Goal: Information Seeking & Learning: Find specific fact

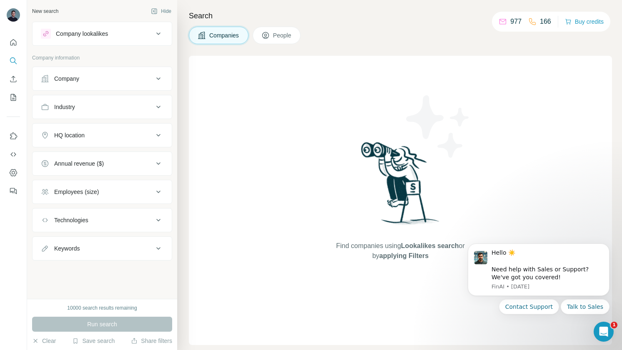
click at [159, 38] on icon at bounding box center [158, 34] width 10 height 10
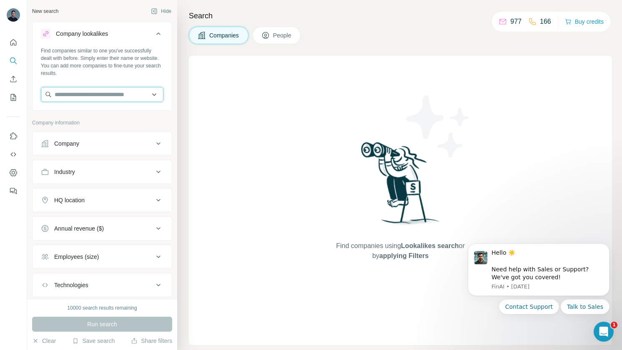
click at [113, 91] on input "text" at bounding box center [102, 94] width 123 height 15
paste input "**********"
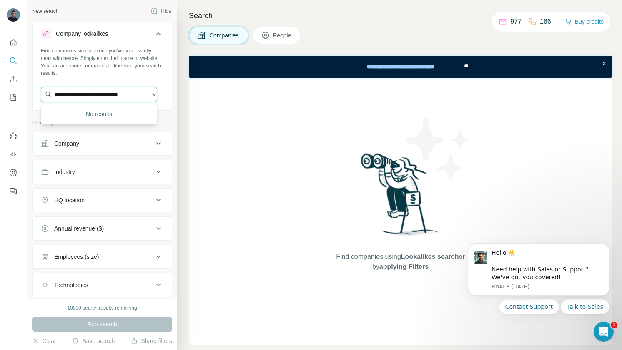
click at [123, 91] on input "**********" at bounding box center [99, 94] width 116 height 15
type input "**********"
click at [348, 41] on div "Companies People" at bounding box center [400, 36] width 423 height 18
click at [143, 141] on div "Company" at bounding box center [97, 144] width 113 height 8
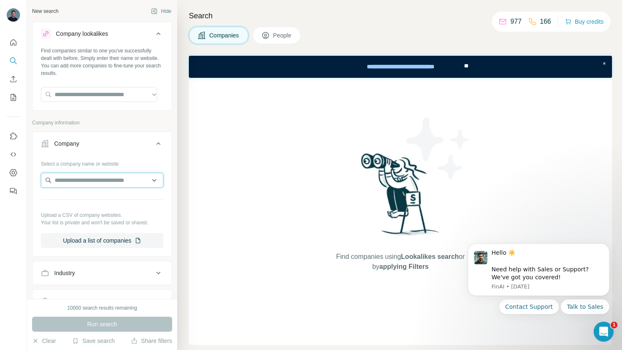
click at [127, 179] on input "text" at bounding box center [102, 180] width 123 height 15
paste input "**********"
click at [120, 179] on input "**********" at bounding box center [99, 180] width 116 height 15
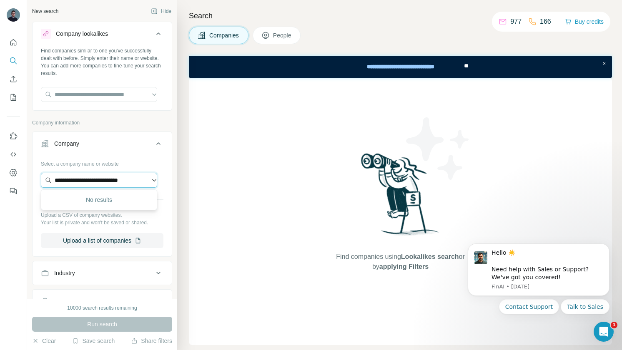
click at [120, 179] on input "**********" at bounding box center [99, 180] width 116 height 15
type input "**********"
click at [235, 209] on div "Find companies using Lookalikes search or by applying Filters" at bounding box center [400, 212] width 423 height 268
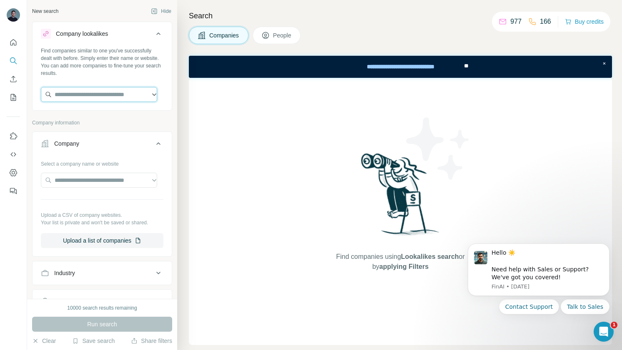
click at [100, 87] on input "text" at bounding box center [99, 94] width 116 height 15
paste input "**********"
type input "**********"
click at [147, 95] on input "**********" at bounding box center [99, 94] width 116 height 15
click at [148, 94] on input "**********" at bounding box center [99, 94] width 116 height 15
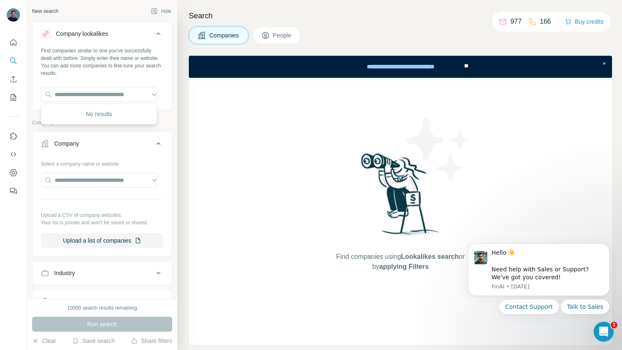
click at [233, 126] on div "Find companies using Lookalikes search or by applying Filters" at bounding box center [400, 212] width 423 height 268
click at [106, 93] on input "text" at bounding box center [99, 94] width 116 height 15
type input "*******"
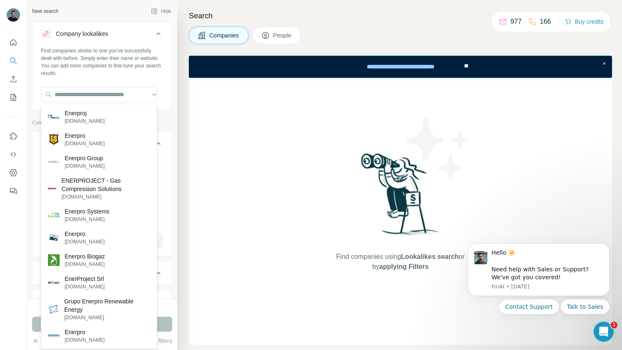
click at [233, 134] on div "Find companies using Lookalikes search or by applying Filters" at bounding box center [400, 212] width 423 height 268
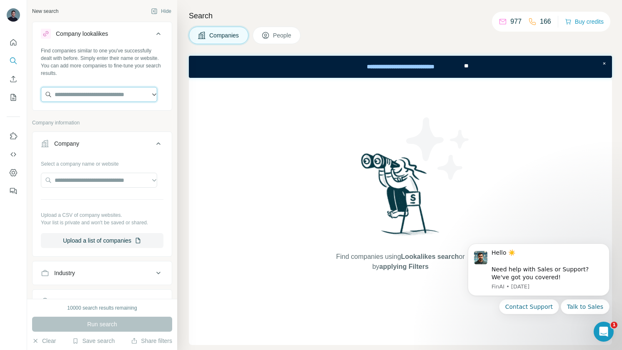
click at [90, 92] on input "text" at bounding box center [99, 94] width 116 height 15
paste input "**********"
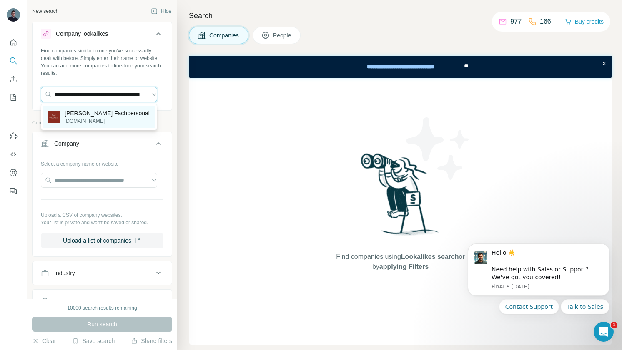
type input "**********"
click at [103, 113] on p "[PERSON_NAME] Fachpersonal" at bounding box center [107, 113] width 85 height 8
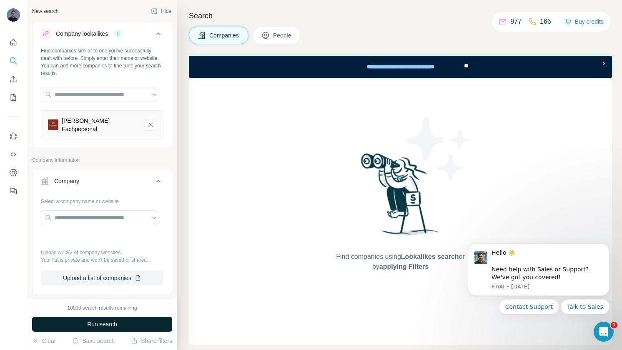
click at [113, 320] on span "Run search" at bounding box center [102, 324] width 30 height 8
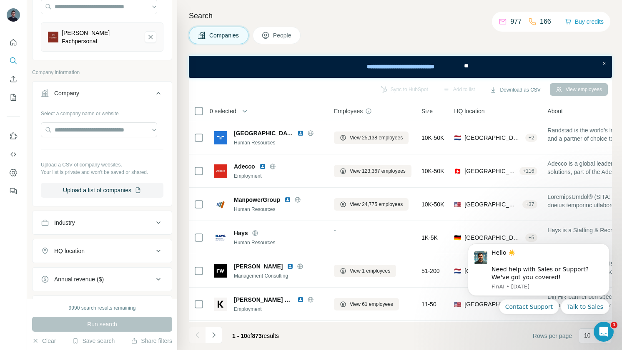
click at [153, 93] on icon at bounding box center [158, 93] width 10 height 10
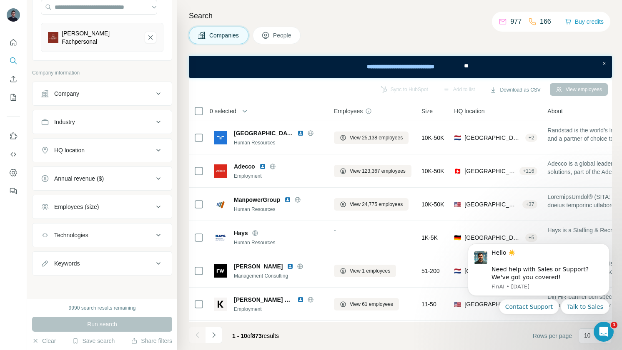
click at [150, 130] on button "Industry" at bounding box center [102, 122] width 139 height 20
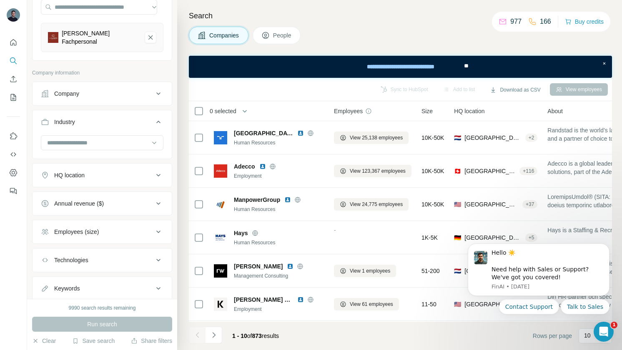
click at [153, 125] on icon at bounding box center [158, 122] width 10 height 10
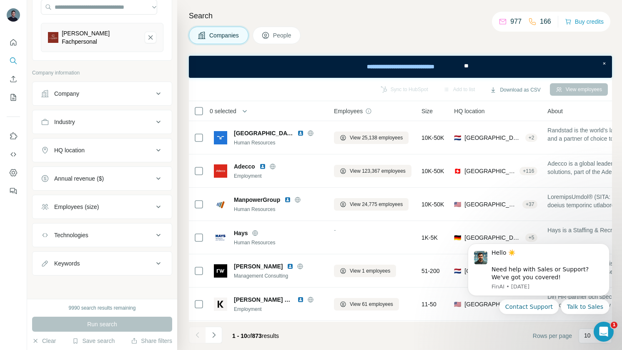
click at [153, 145] on icon at bounding box center [158, 150] width 10 height 10
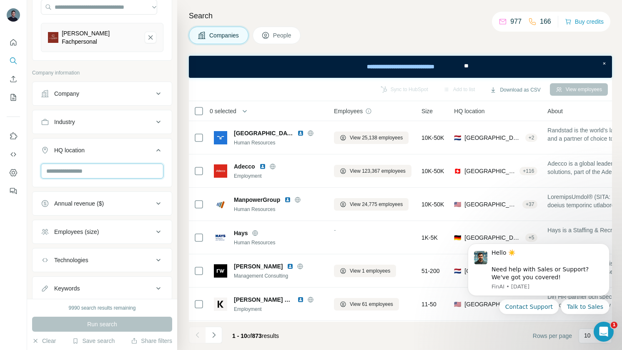
click at [127, 169] on input "text" at bounding box center [102, 171] width 123 height 15
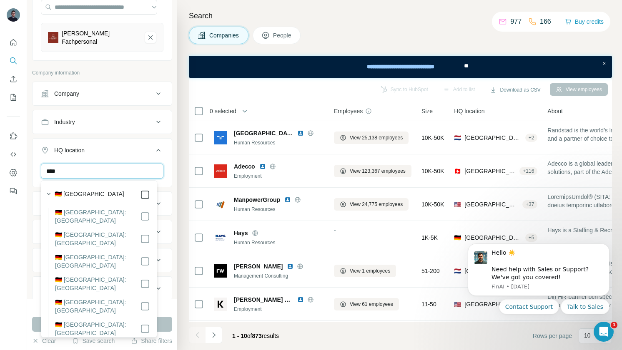
type input "****"
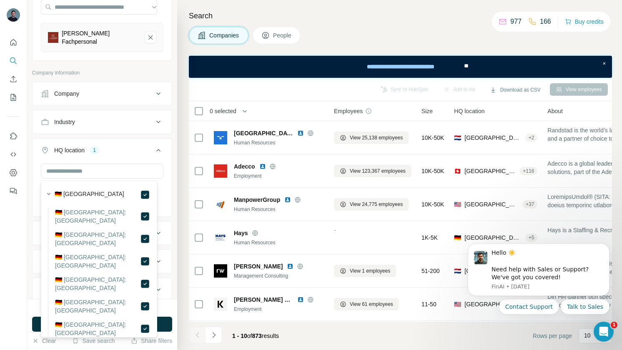
click at [187, 188] on div "Search Companies People Sync to HubSpot Add to list Download as CSV View employ…" at bounding box center [399, 175] width 445 height 350
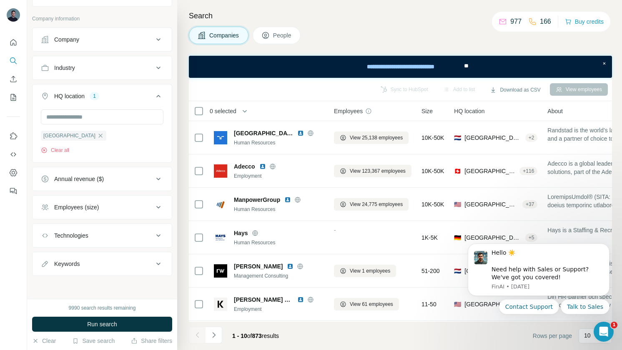
scroll to position [142, 0]
click at [153, 199] on button "Employees (size)" at bounding box center [102, 207] width 139 height 20
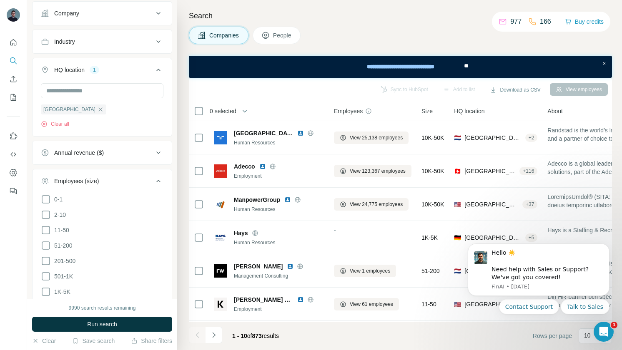
scroll to position [168, 0]
click at [67, 257] on span "201-500" at bounding box center [63, 261] width 25 height 8
click at [70, 275] on span "501-1K" at bounding box center [62, 276] width 22 height 8
click at [181, 243] on div "Search Companies People Sync to HubSpot Add to list Download as CSV View employ…" at bounding box center [399, 175] width 445 height 350
click at [64, 232] on span "11-50" at bounding box center [60, 230] width 18 height 8
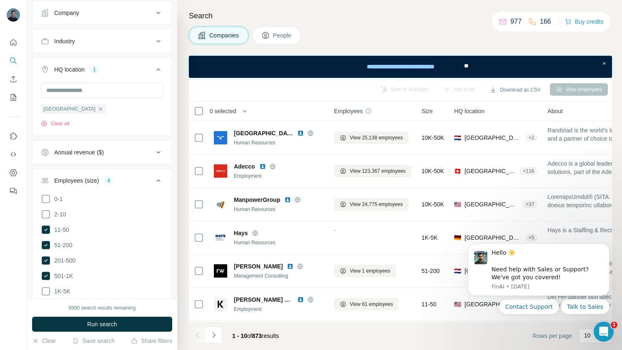
click at [180, 269] on div "Search Companies People Sync to HubSpot Add to list Download as CSV View employ…" at bounding box center [399, 175] width 445 height 350
click at [153, 185] on icon at bounding box center [158, 181] width 10 height 10
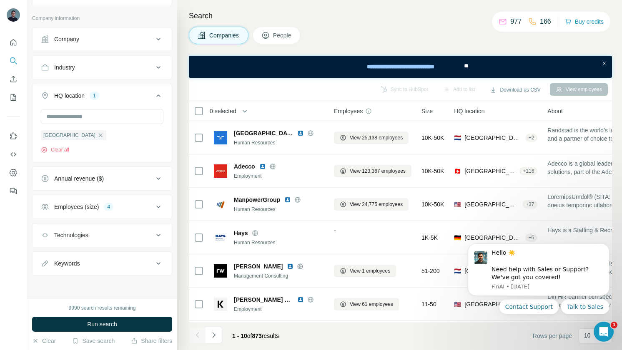
click at [150, 185] on button "Annual revenue ($)" at bounding box center [102, 179] width 139 height 20
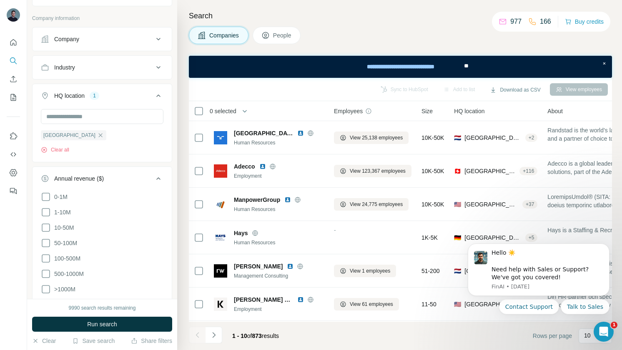
click at [150, 185] on button "Annual revenue ($)" at bounding box center [102, 180] width 139 height 23
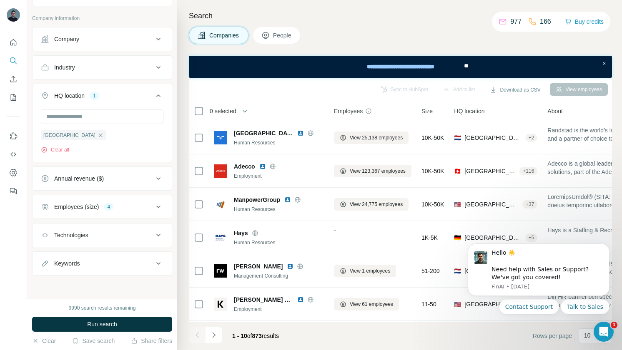
click at [153, 205] on icon at bounding box center [158, 207] width 10 height 10
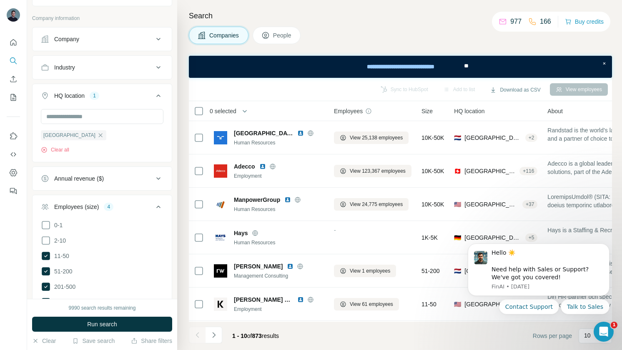
click at [153, 205] on icon at bounding box center [158, 207] width 10 height 10
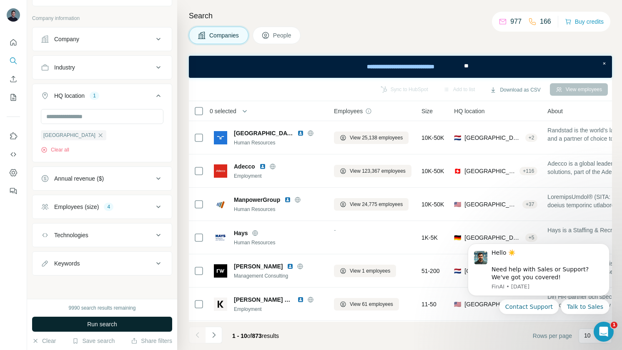
click at [123, 323] on button "Run search" at bounding box center [102, 324] width 140 height 15
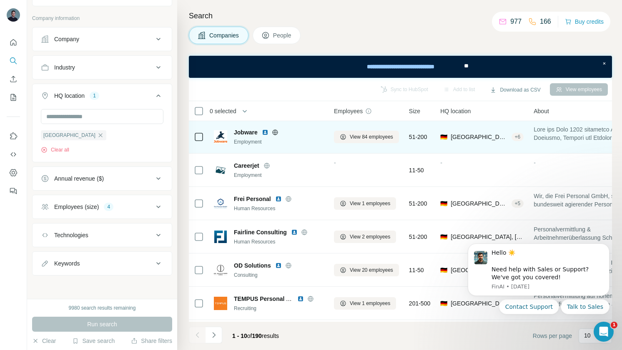
scroll to position [68, 0]
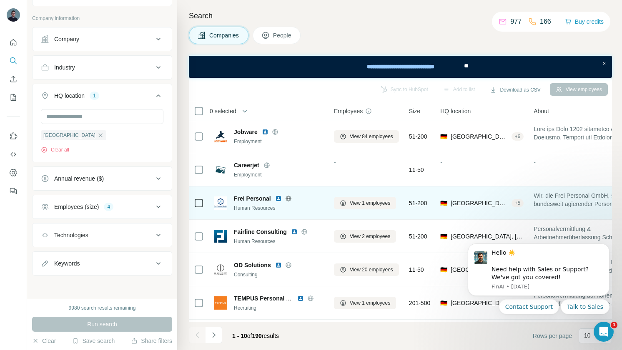
click at [277, 199] on img at bounding box center [278, 198] width 7 height 7
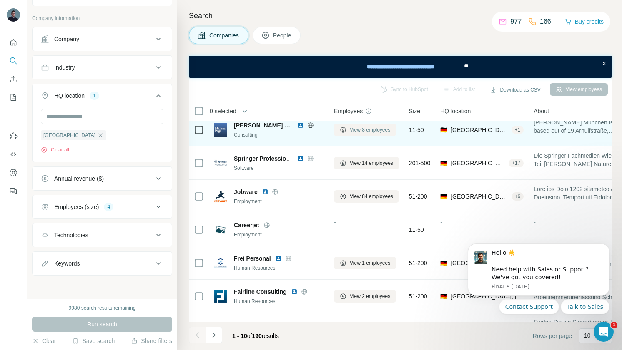
scroll to position [0, 0]
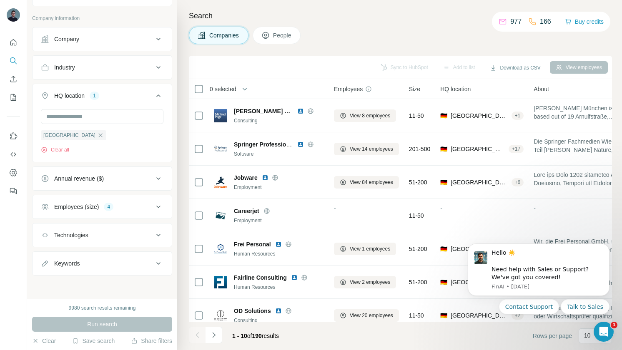
click at [609, 238] on div "Hello ☀️ ​ Need help with Sales or Support? We've got you covered! [GEOGRAPHIC_…" at bounding box center [538, 262] width 153 height 104
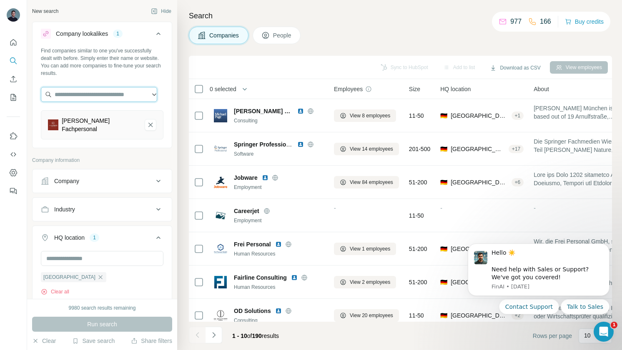
click at [100, 101] on input "text" at bounding box center [99, 94] width 116 height 15
click at [147, 127] on icon "Von Caprivi Fachpersonal-remove-button" at bounding box center [151, 125] width 8 height 8
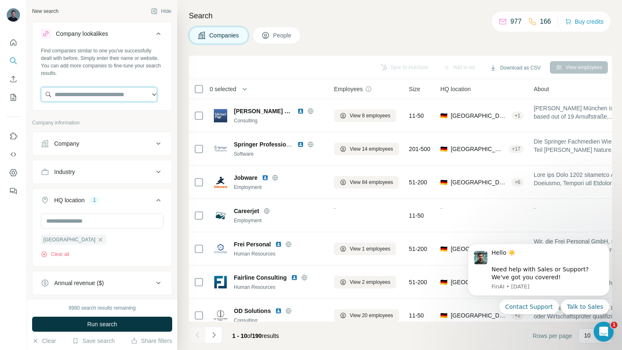
click at [91, 94] on input "text" at bounding box center [99, 94] width 116 height 15
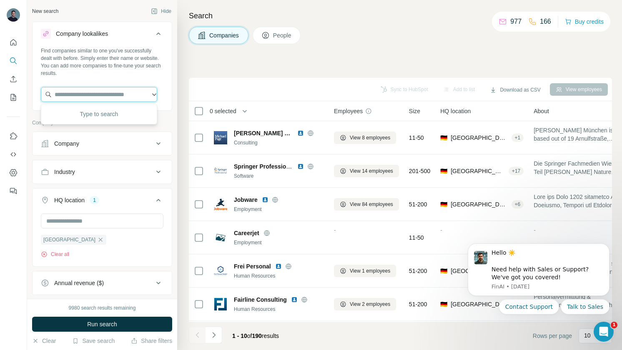
paste input "**********"
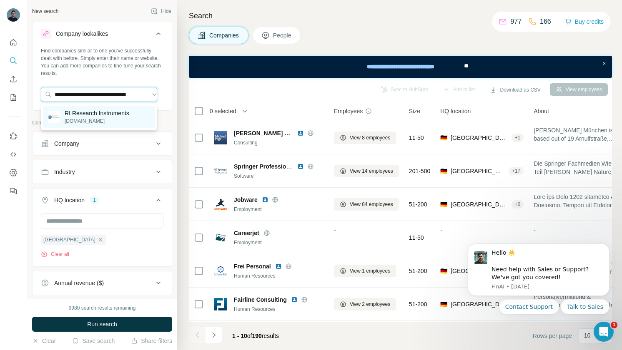
type input "**********"
click at [96, 113] on p "RI Research Instruments" at bounding box center [97, 113] width 65 height 8
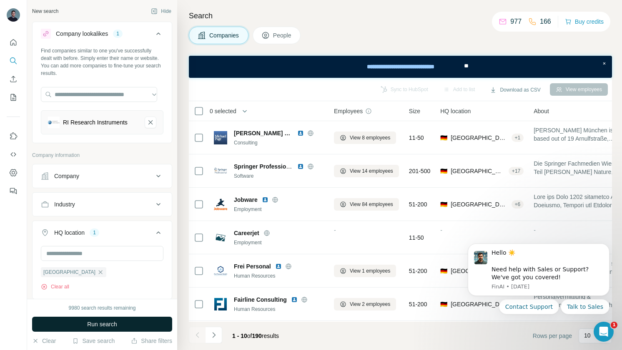
click at [97, 322] on span "Run search" at bounding box center [102, 324] width 30 height 8
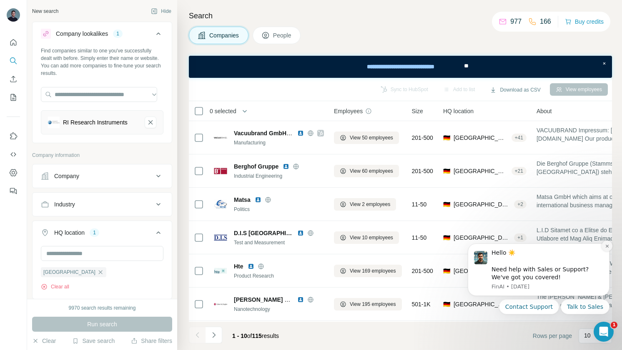
click at [605, 248] on button "Dismiss notification" at bounding box center [606, 246] width 11 height 11
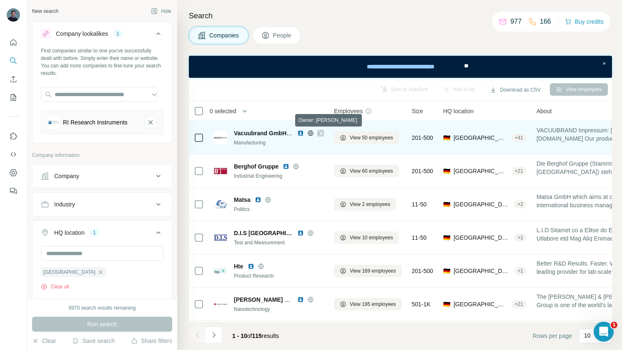
click at [320, 132] on icon at bounding box center [320, 133] width 5 height 7
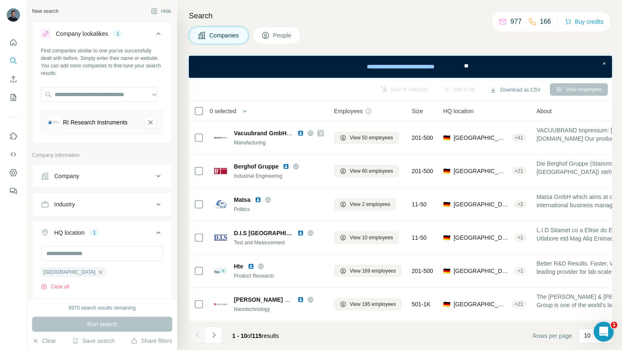
scroll to position [16, 0]
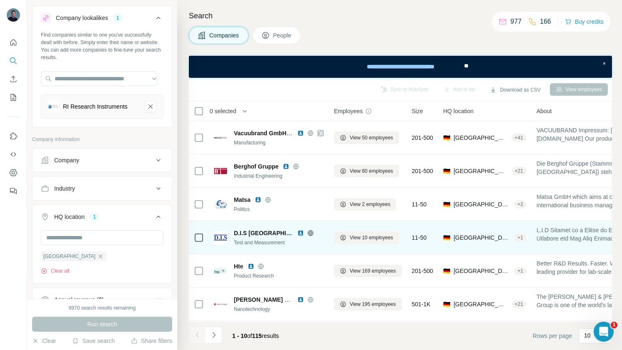
click at [297, 233] on img at bounding box center [300, 233] width 7 height 7
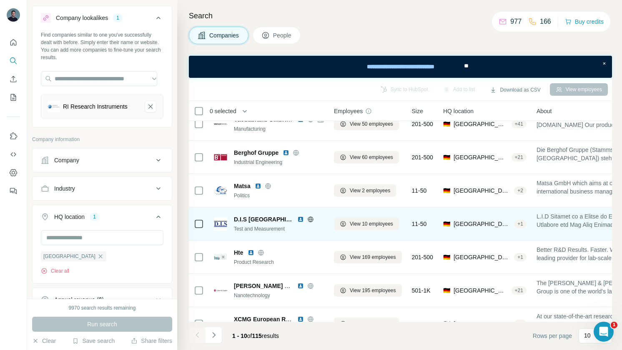
scroll to position [28, 0]
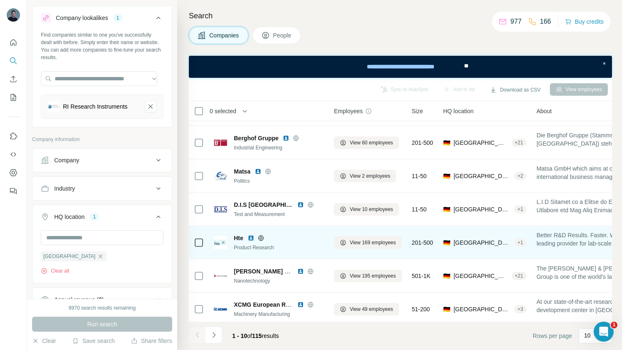
click at [252, 237] on img at bounding box center [251, 238] width 7 height 7
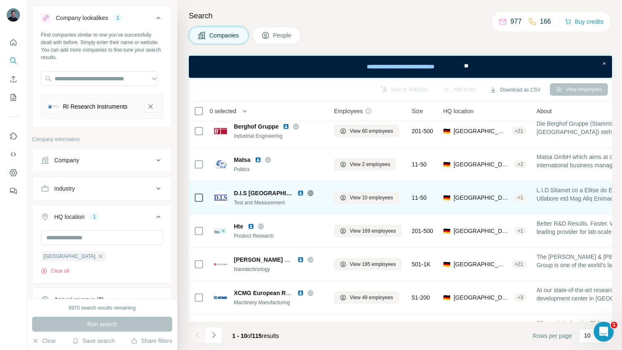
scroll to position [51, 0]
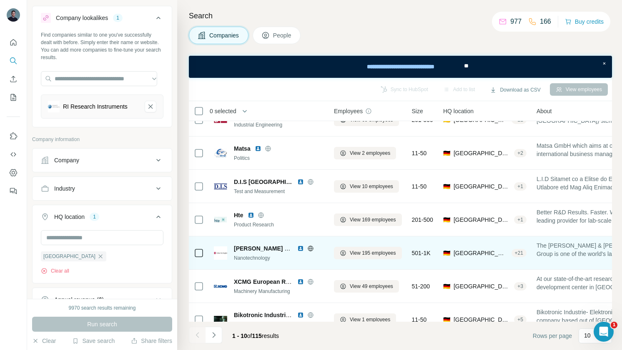
click at [300, 250] on img at bounding box center [300, 248] width 7 height 7
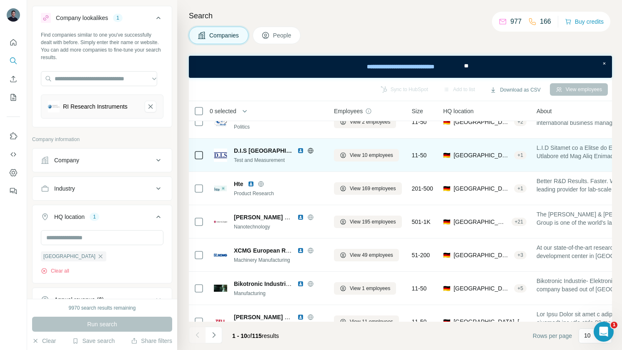
scroll to position [100, 0]
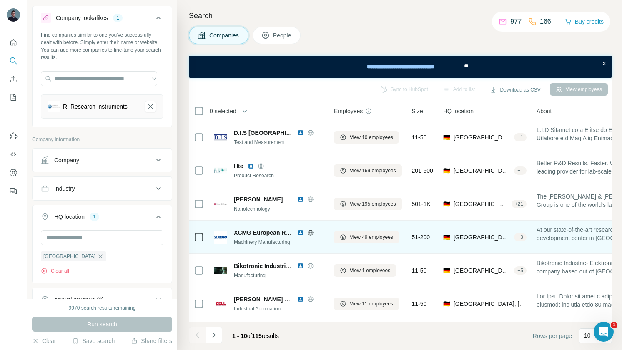
click at [302, 234] on img at bounding box center [300, 233] width 7 height 7
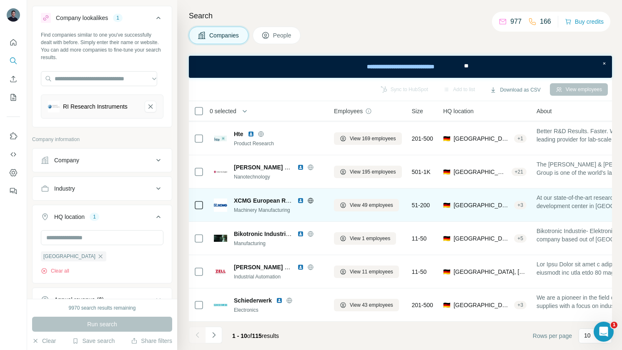
scroll to position [137, 0]
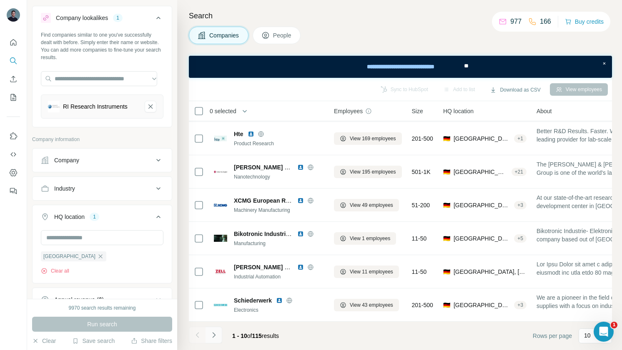
click at [212, 336] on icon "Navigate to next page" at bounding box center [214, 335] width 8 height 8
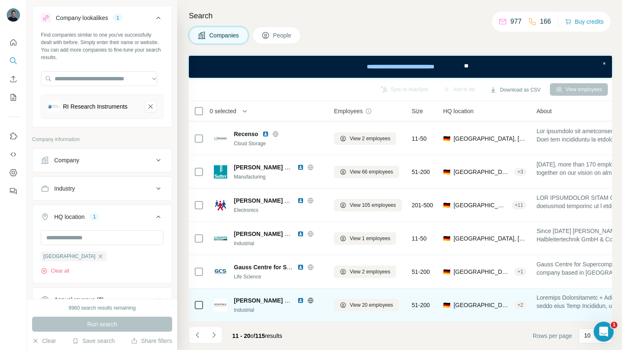
click at [300, 298] on img at bounding box center [300, 301] width 7 height 7
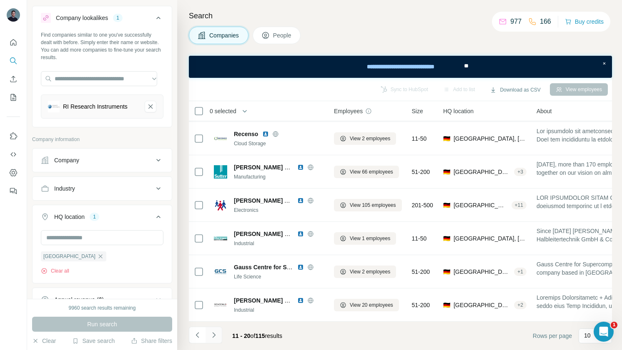
click at [217, 333] on icon "Navigate to next page" at bounding box center [214, 335] width 8 height 8
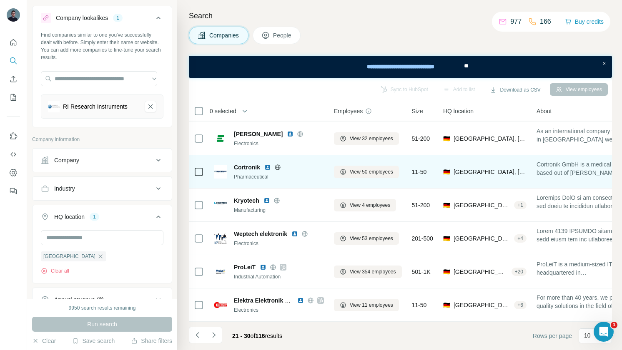
click at [268, 164] on img at bounding box center [267, 167] width 7 height 7
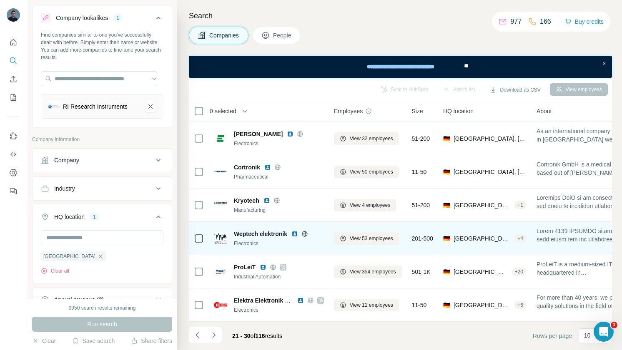
click at [295, 231] on img at bounding box center [294, 234] width 7 height 7
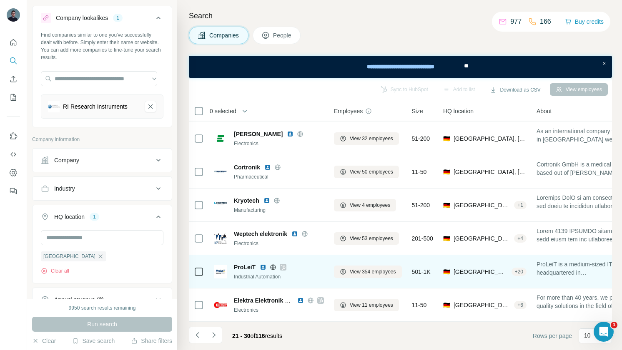
click at [265, 264] on img at bounding box center [263, 267] width 7 height 7
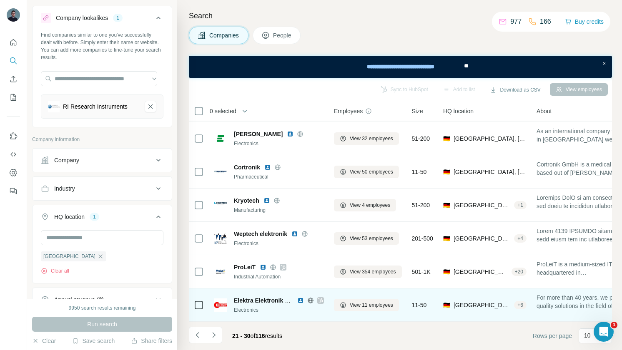
click at [299, 298] on img at bounding box center [300, 301] width 7 height 7
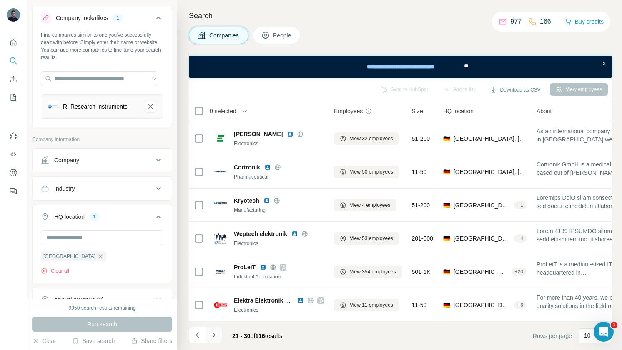
click at [218, 335] on button "Navigate to next page" at bounding box center [213, 335] width 17 height 17
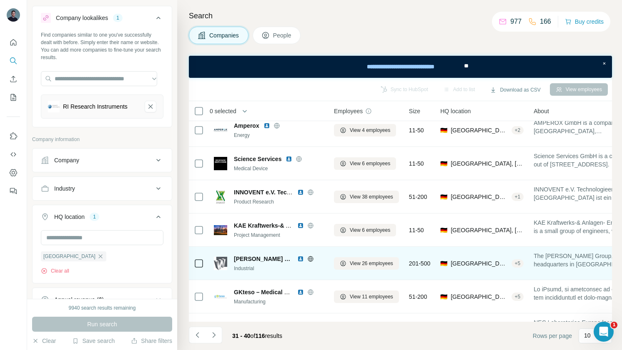
scroll to position [0, 0]
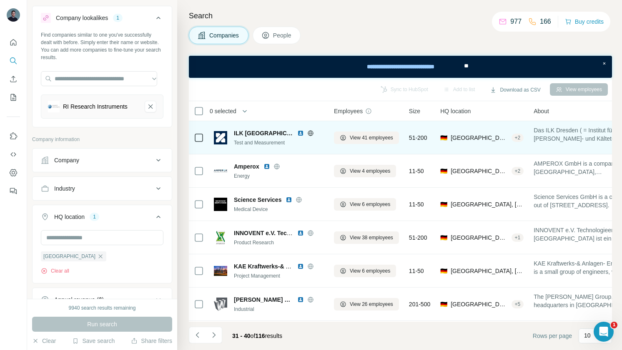
click at [297, 134] on img at bounding box center [300, 133] width 7 height 7
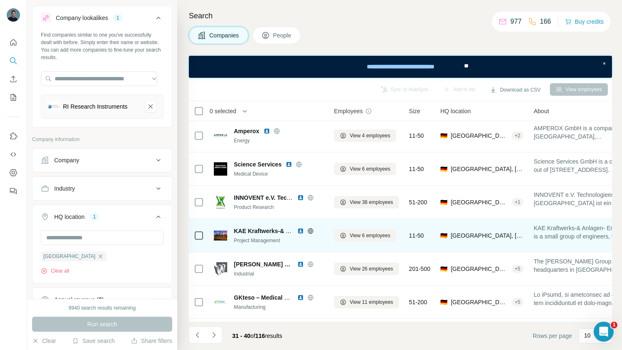
scroll to position [45, 0]
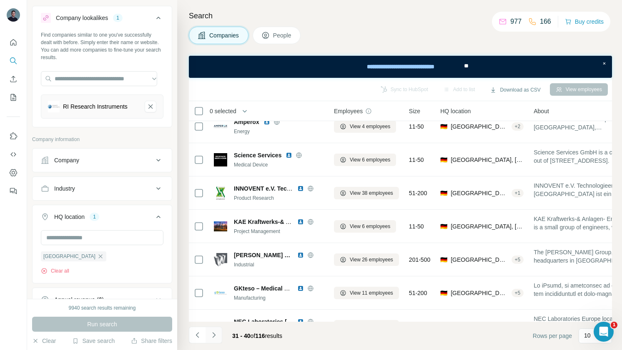
click at [215, 336] on icon "Navigate to next page" at bounding box center [214, 335] width 8 height 8
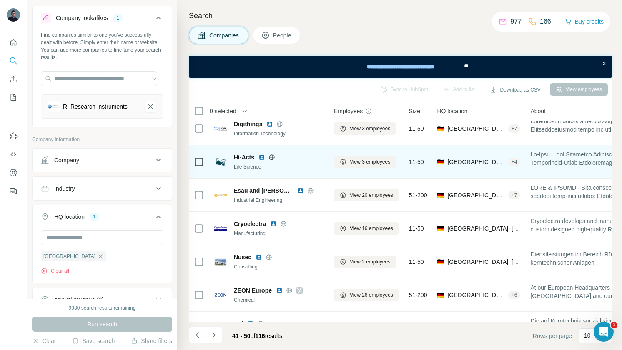
scroll to position [137, 0]
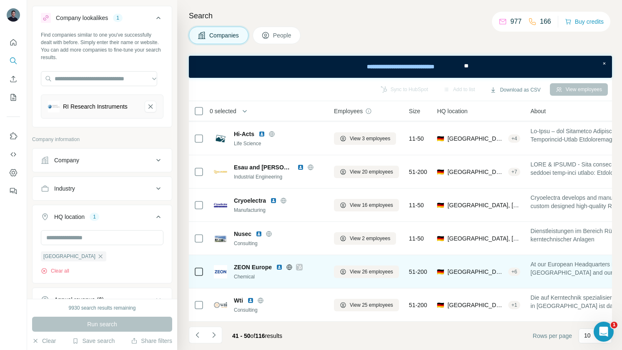
click at [280, 264] on img at bounding box center [279, 267] width 7 height 7
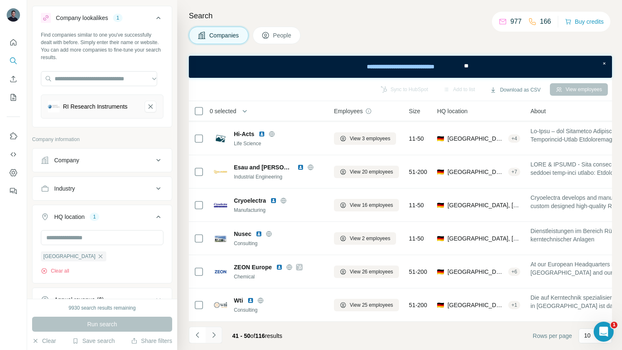
click at [212, 337] on icon "Navigate to next page" at bounding box center [214, 335] width 8 height 8
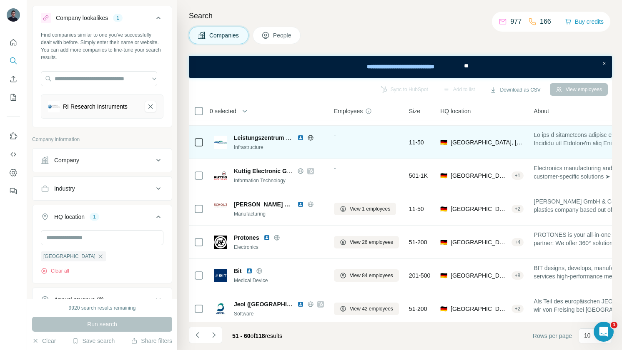
scroll to position [102, 0]
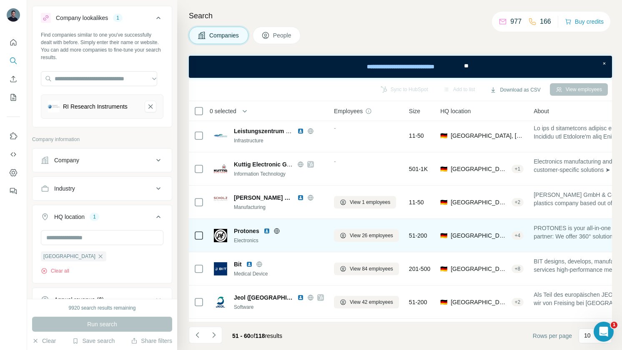
click at [247, 230] on span "Protones" at bounding box center [246, 231] width 25 height 8
copy span "Protones"
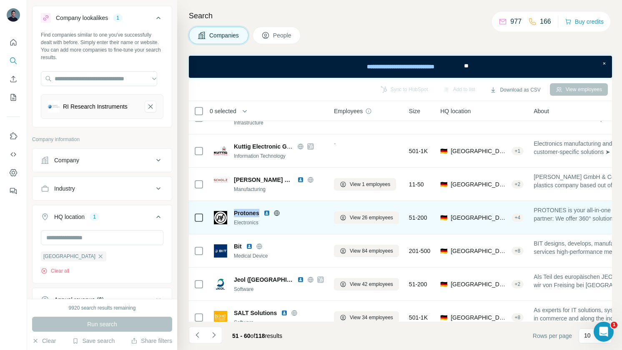
scroll to position [137, 0]
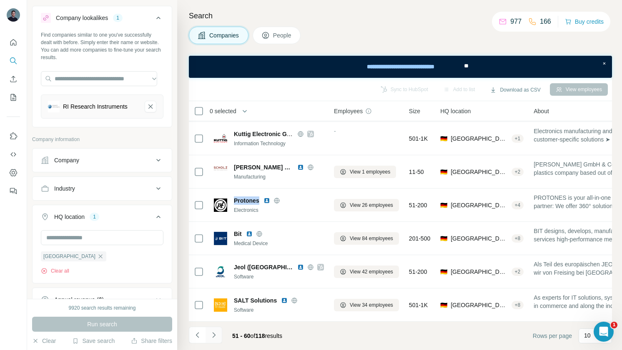
click at [217, 335] on icon "Navigate to next page" at bounding box center [214, 335] width 8 height 8
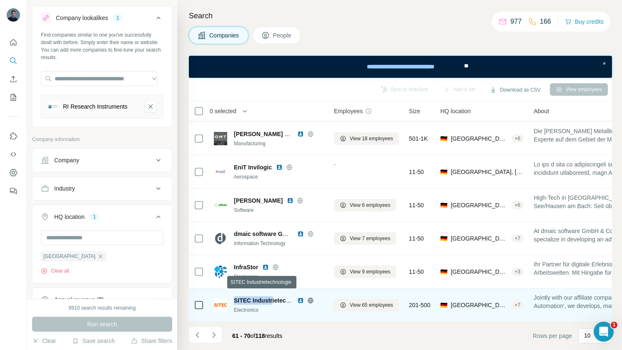
drag, startPoint x: 235, startPoint y: 294, endPoint x: 272, endPoint y: 293, distance: 37.1
click at [272, 298] on span "SITEC Industrietechnologie" at bounding box center [272, 301] width 76 height 7
click at [245, 298] on span "SITEC Industrietechnologie" at bounding box center [272, 301] width 76 height 7
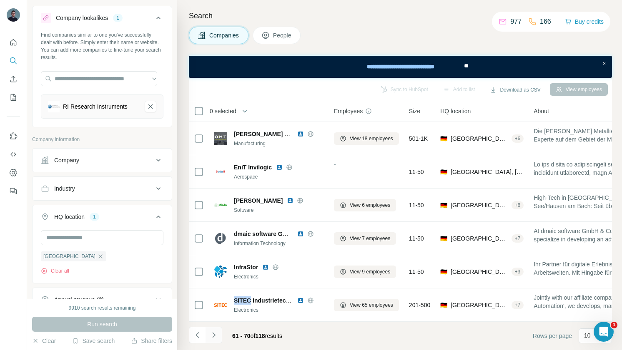
click at [217, 333] on icon "Navigate to next page" at bounding box center [214, 335] width 8 height 8
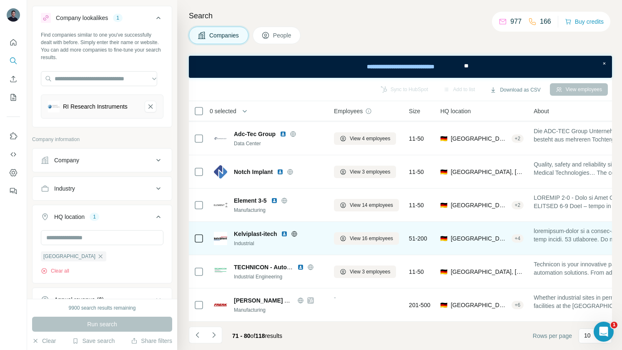
click at [258, 230] on span "Kelviplast-itech" at bounding box center [255, 234] width 43 height 8
click at [244, 230] on span "Kelviplast-itech" at bounding box center [255, 234] width 43 height 8
copy span "Kelviplast"
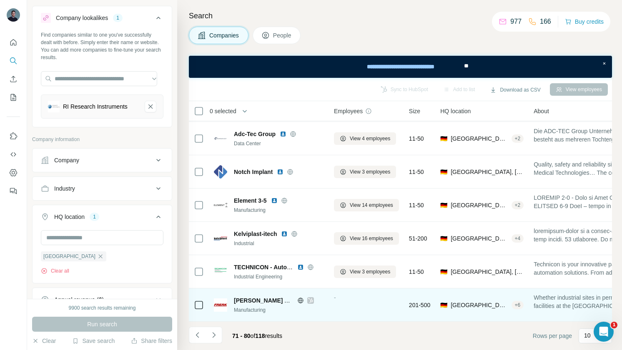
click at [235, 298] on span "[PERSON_NAME] Aggregatebau GmbH" at bounding box center [288, 301] width 109 height 7
copy span "[PERSON_NAME]"
